Goal: Task Accomplishment & Management: Manage account settings

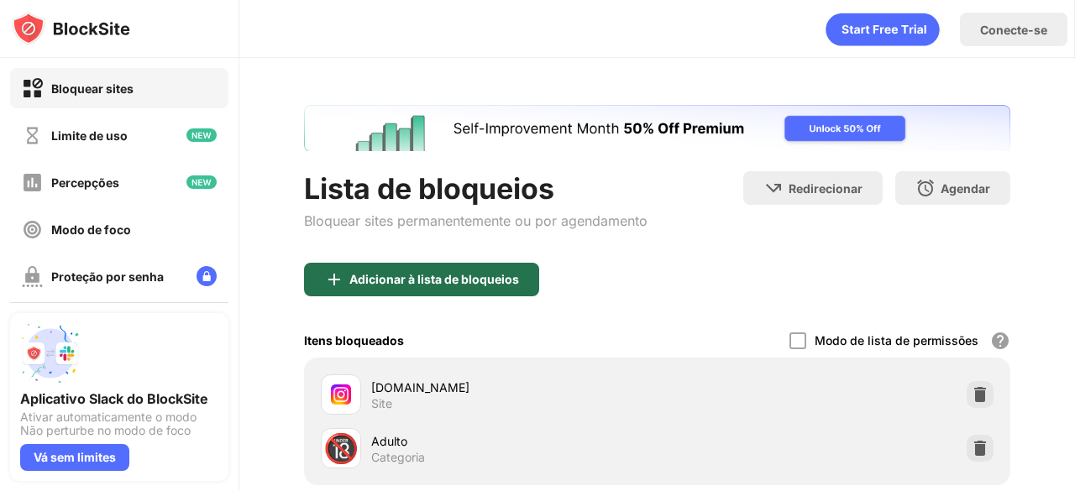
click at [430, 272] on font "Adicionar à lista de bloqueios" at bounding box center [434, 279] width 170 height 14
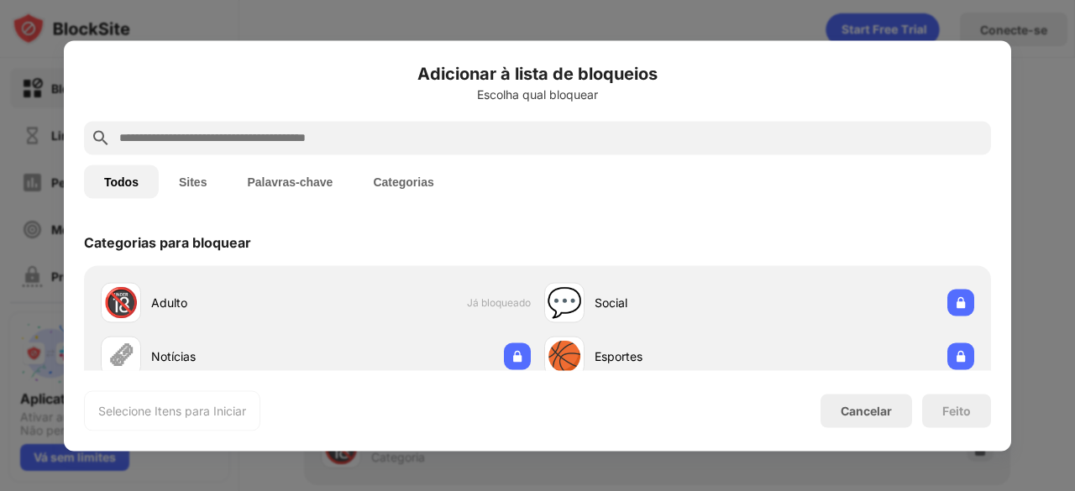
click at [273, 149] on div at bounding box center [537, 138] width 907 height 34
click at [272, 150] on div at bounding box center [537, 138] width 907 height 34
click at [270, 145] on input "text" at bounding box center [551, 138] width 867 height 20
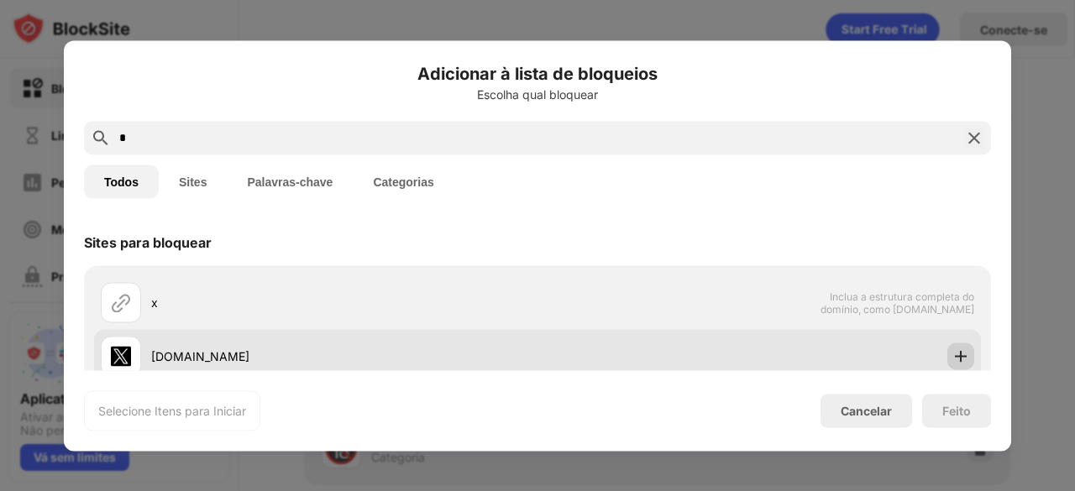
type input "*"
click at [952, 352] on img at bounding box center [960, 356] width 17 height 17
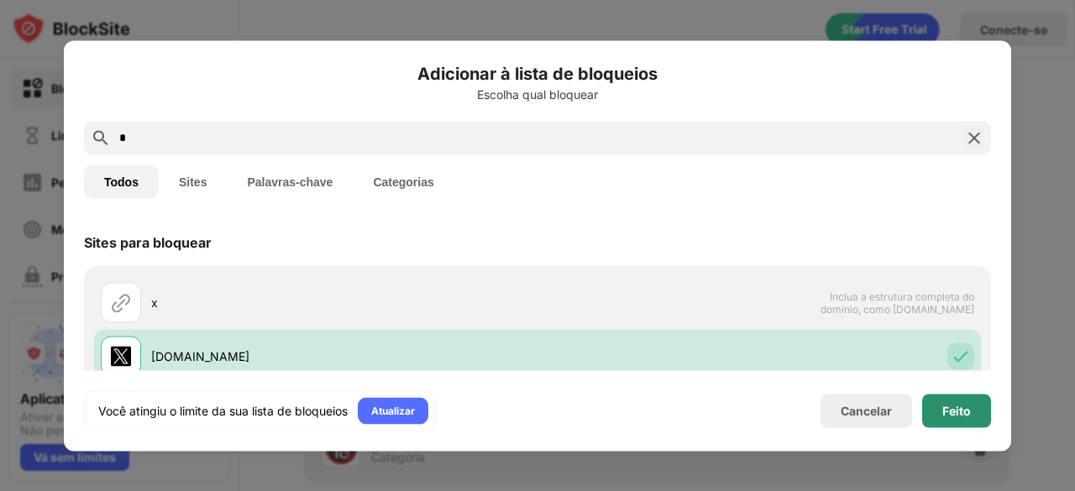
click at [948, 407] on font "Feito" at bounding box center [956, 410] width 29 height 14
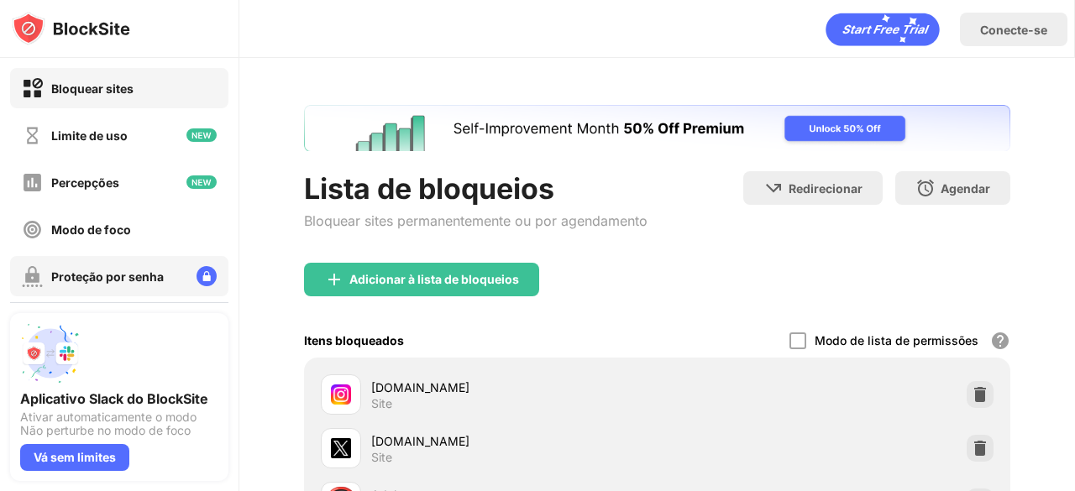
click at [144, 270] on font "Proteção por senha" at bounding box center [107, 277] width 113 height 14
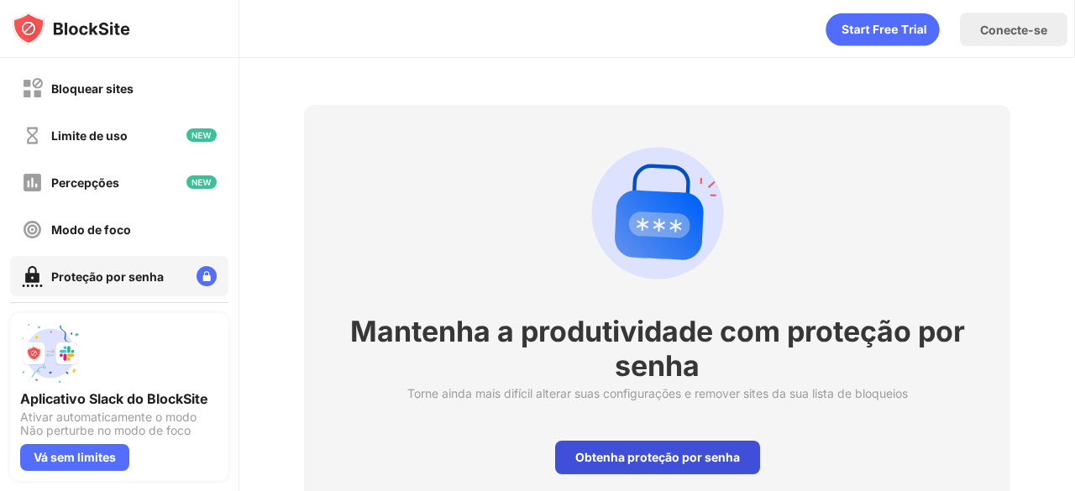
click at [567, 454] on div "Obtenha proteção por senha" at bounding box center [657, 458] width 205 height 34
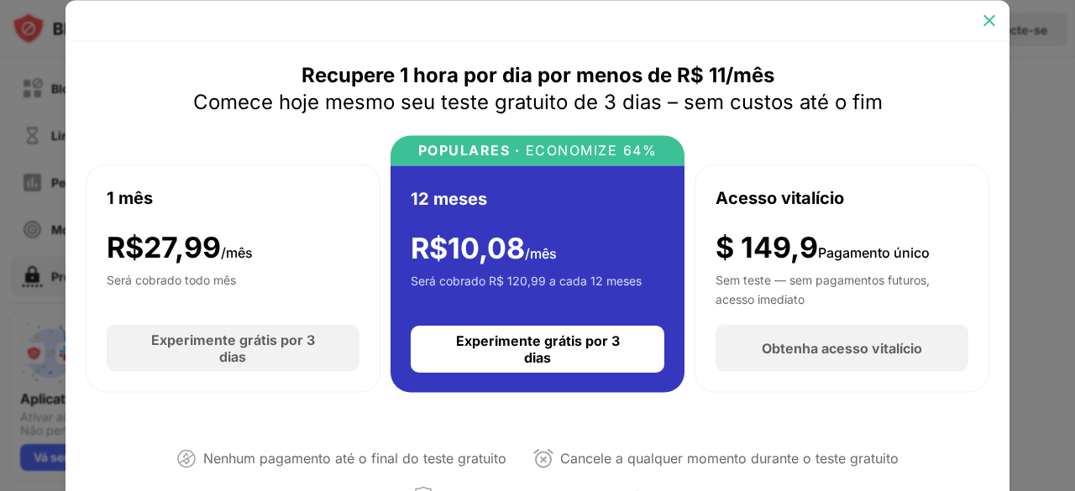
click at [980, 11] on div at bounding box center [989, 20] width 27 height 27
